Goal: Task Accomplishment & Management: Use online tool/utility

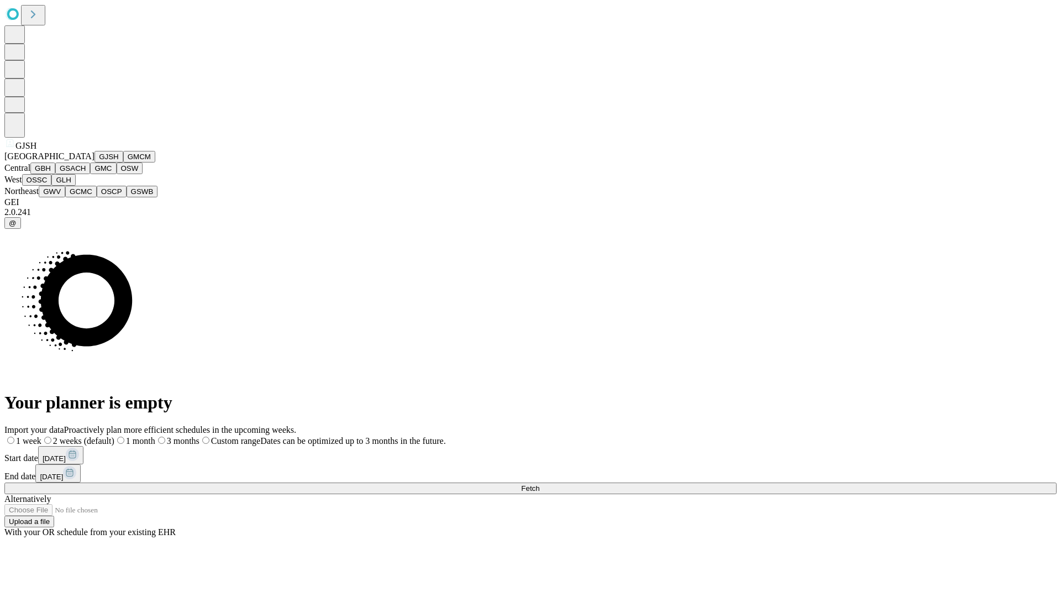
click at [94, 162] on button "GJSH" at bounding box center [108, 157] width 29 height 12
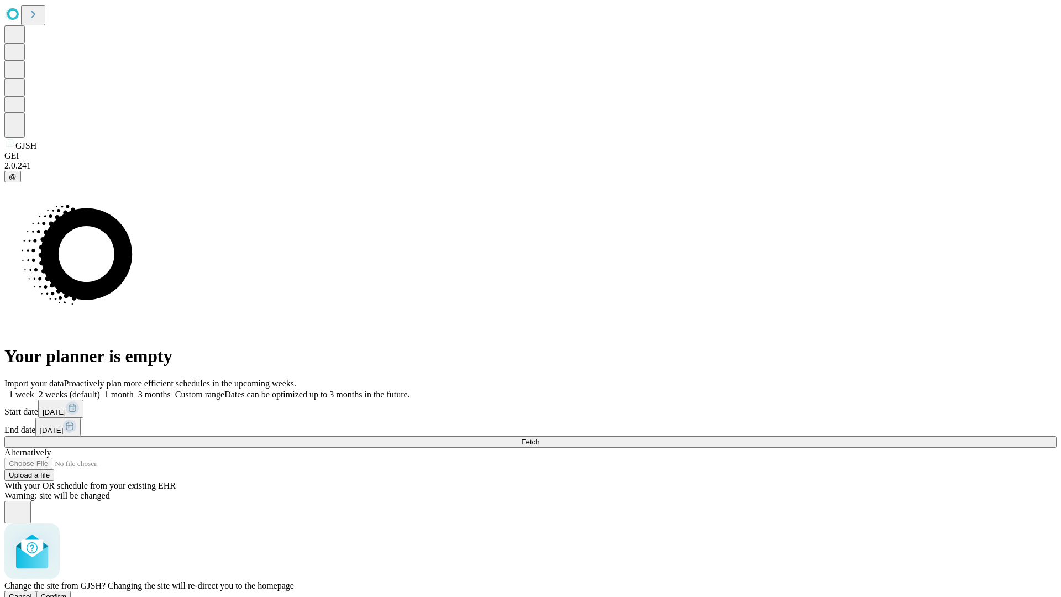
click at [67, 592] on span "Confirm" at bounding box center [54, 596] width 26 height 8
click at [134, 389] on label "1 month" at bounding box center [117, 393] width 34 height 9
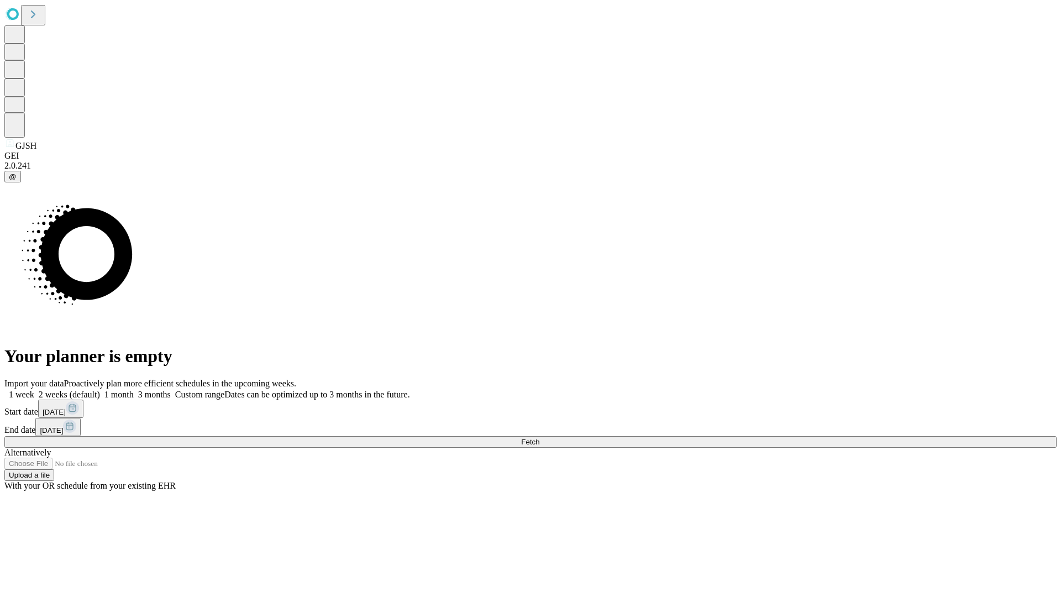
click at [539, 437] on span "Fetch" at bounding box center [530, 441] width 18 height 8
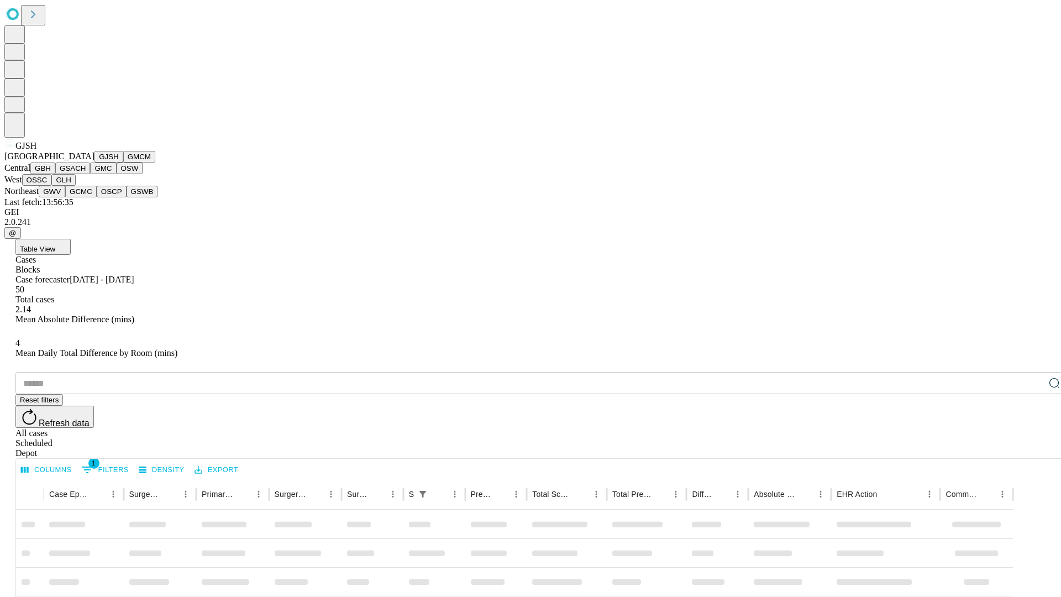
click at [123, 162] on button "GMCM" at bounding box center [139, 157] width 32 height 12
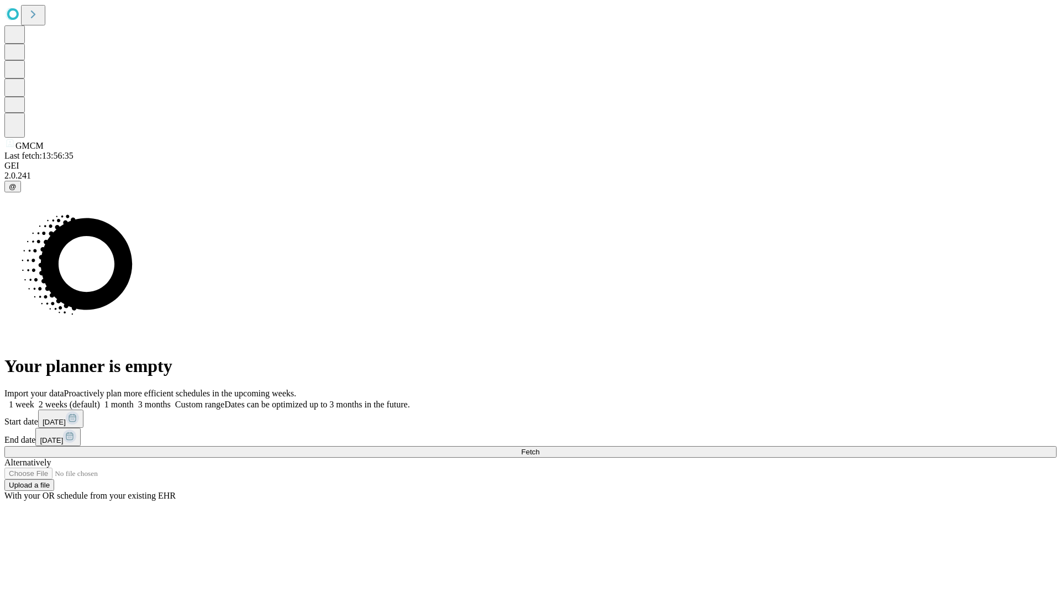
click at [134, 399] on label "1 month" at bounding box center [117, 403] width 34 height 9
click at [539, 447] on span "Fetch" at bounding box center [530, 451] width 18 height 8
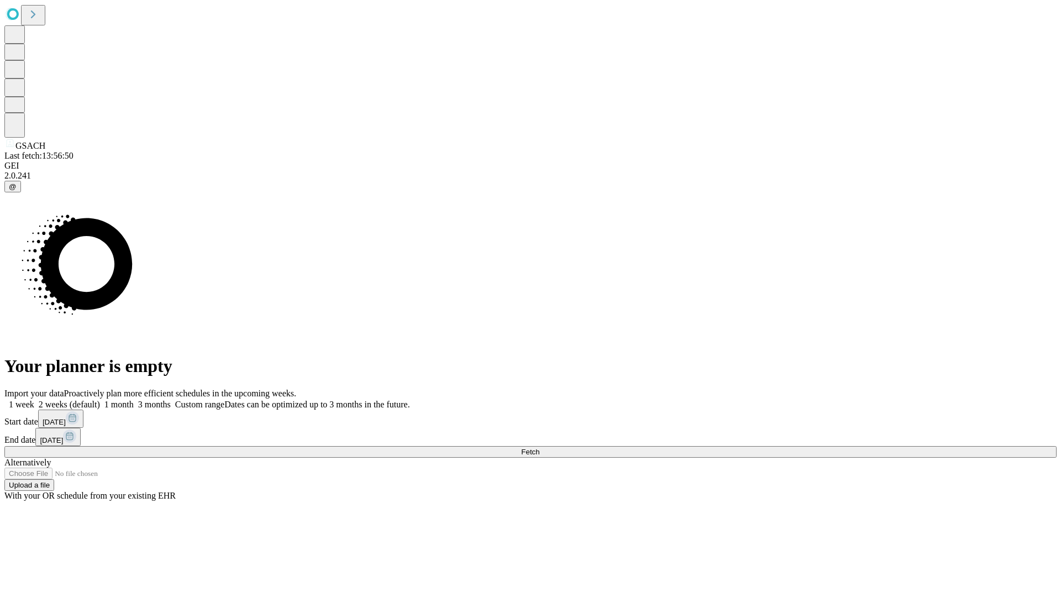
click at [134, 399] on label "1 month" at bounding box center [117, 403] width 34 height 9
click at [539, 447] on span "Fetch" at bounding box center [530, 451] width 18 height 8
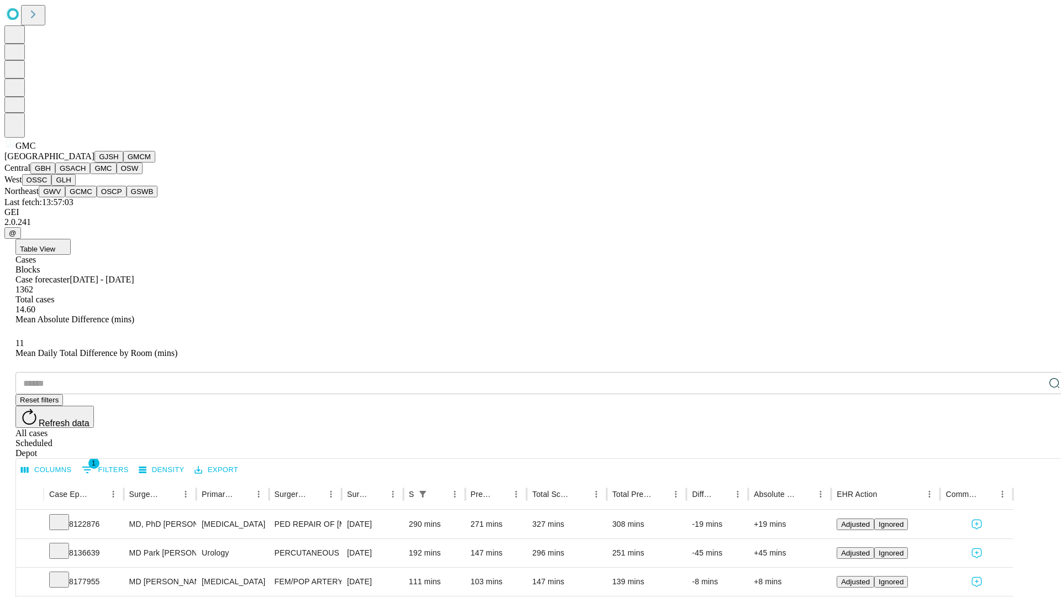
click at [117, 174] on button "OSW" at bounding box center [130, 168] width 27 height 12
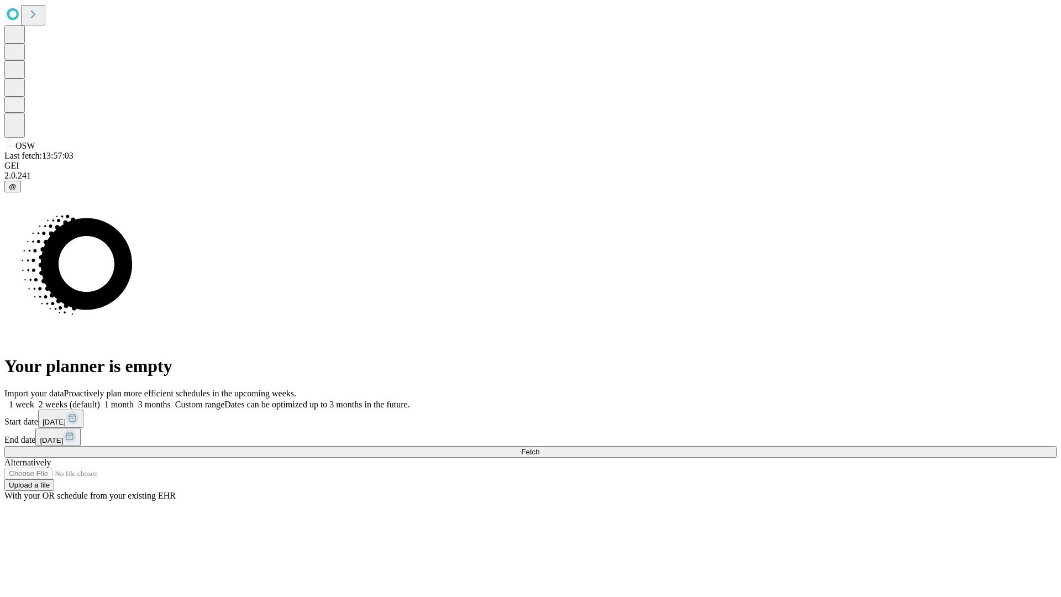
click at [134, 399] on label "1 month" at bounding box center [117, 403] width 34 height 9
click at [539, 447] on span "Fetch" at bounding box center [530, 451] width 18 height 8
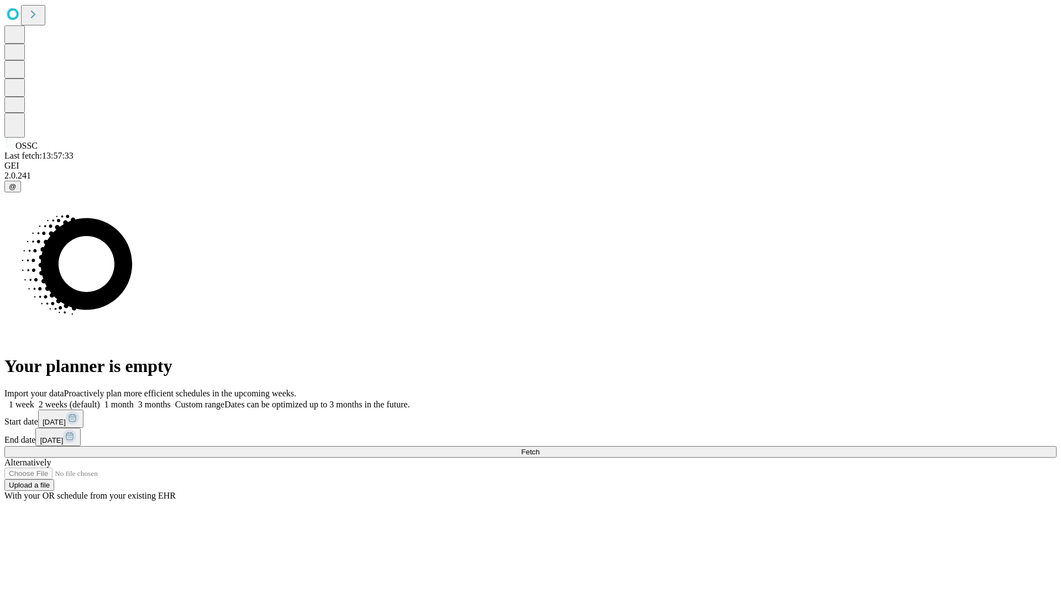
click at [134, 399] on label "1 month" at bounding box center [117, 403] width 34 height 9
click at [539, 447] on span "Fetch" at bounding box center [530, 451] width 18 height 8
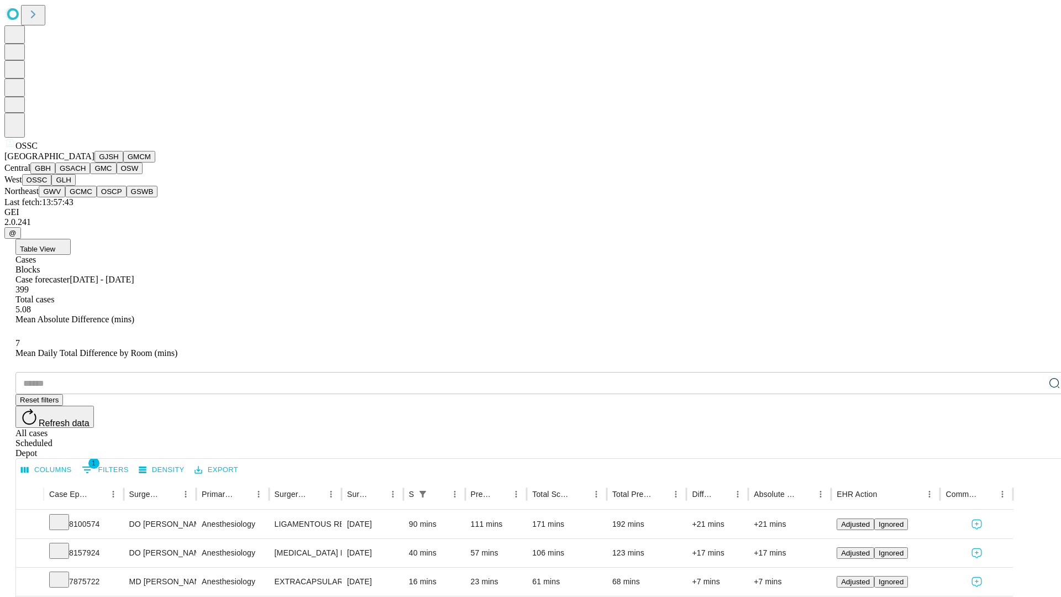
click at [75, 186] on button "GLH" at bounding box center [63, 180] width 24 height 12
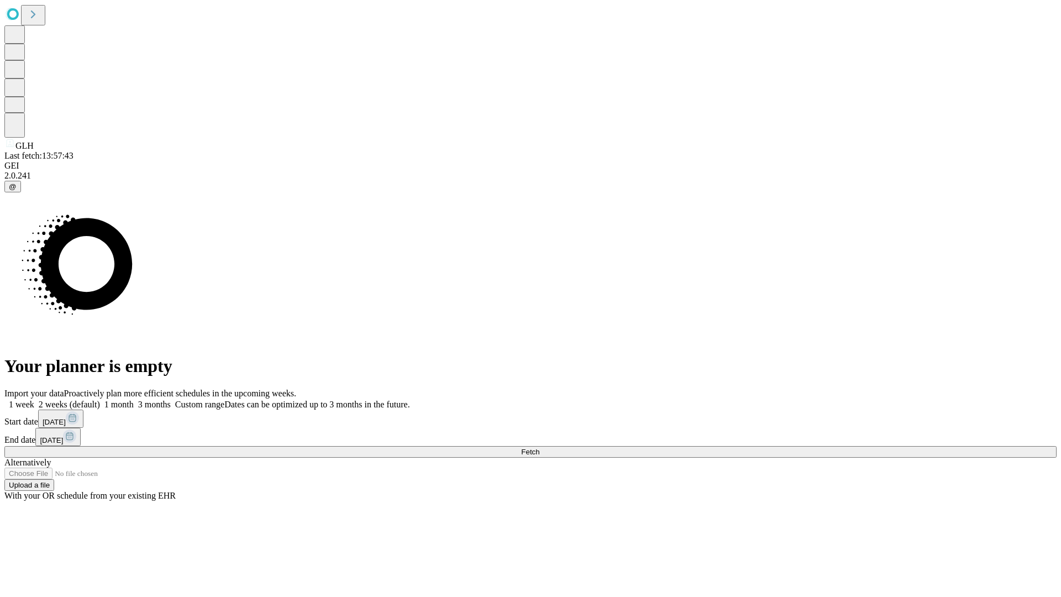
click at [134, 399] on label "1 month" at bounding box center [117, 403] width 34 height 9
click at [539, 447] on span "Fetch" at bounding box center [530, 451] width 18 height 8
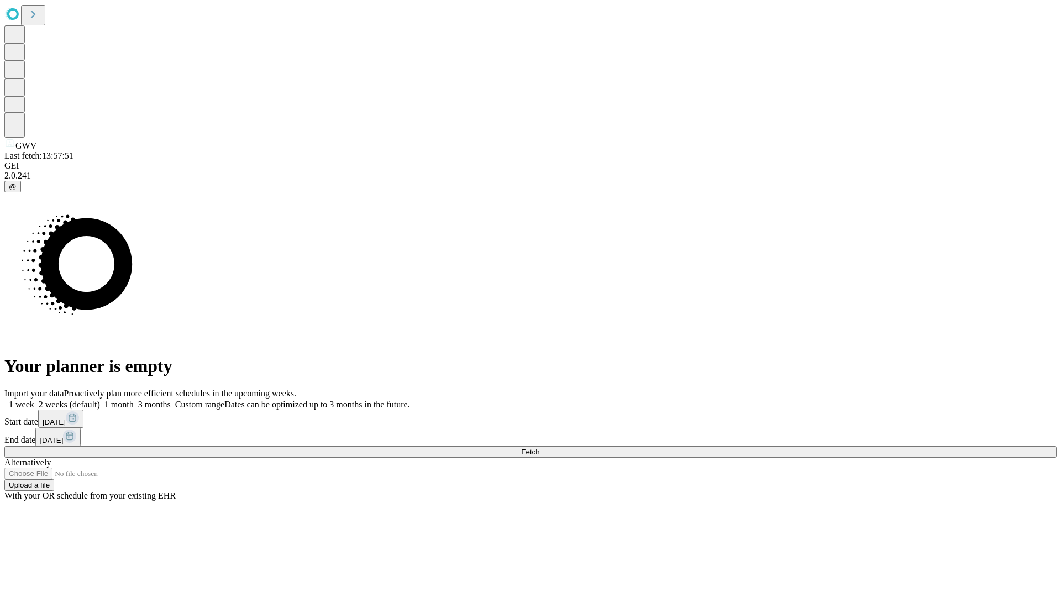
click at [134, 399] on label "1 month" at bounding box center [117, 403] width 34 height 9
click at [539, 447] on span "Fetch" at bounding box center [530, 451] width 18 height 8
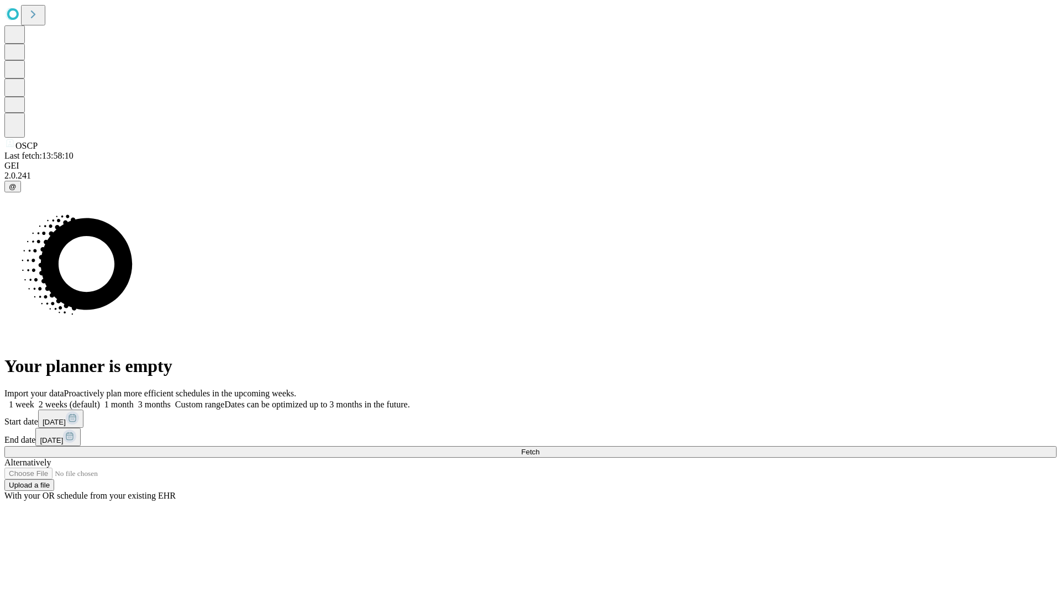
click at [539, 447] on span "Fetch" at bounding box center [530, 451] width 18 height 8
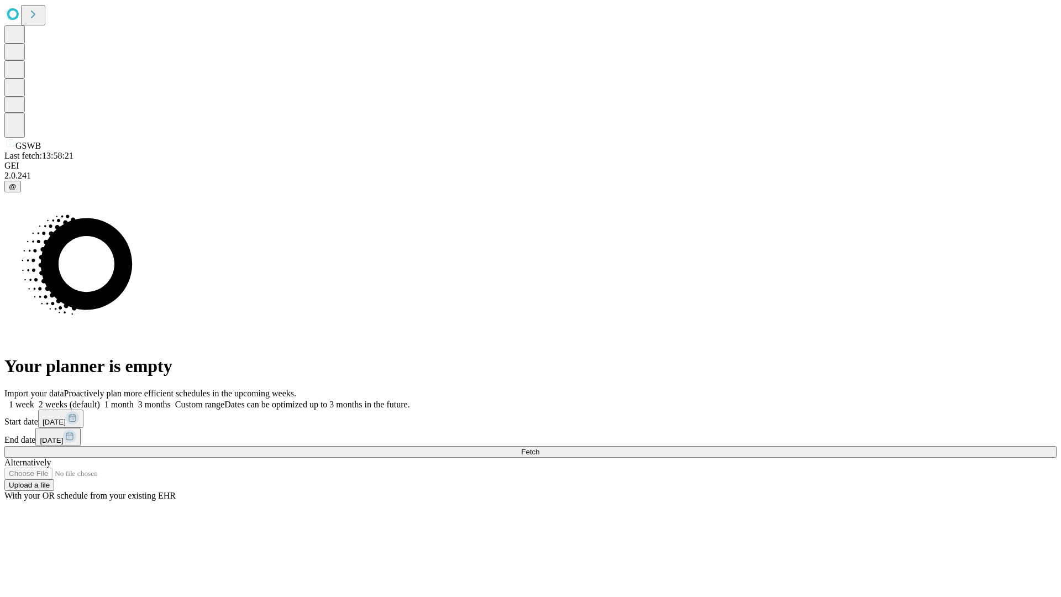
click at [134, 399] on label "1 month" at bounding box center [117, 403] width 34 height 9
click at [539, 447] on span "Fetch" at bounding box center [530, 451] width 18 height 8
